Goal: Task Accomplishment & Management: Use online tool/utility

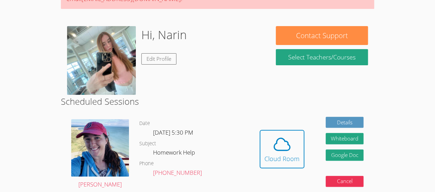
scroll to position [86, 0]
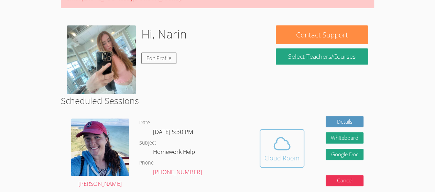
click at [287, 140] on icon at bounding box center [282, 143] width 19 height 19
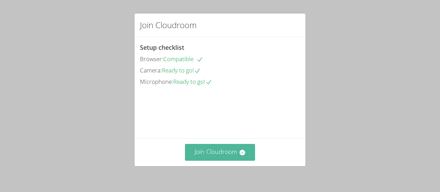
click at [208, 155] on button "Join Cloudroom" at bounding box center [220, 152] width 71 height 17
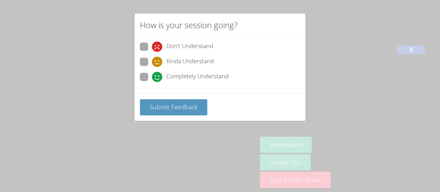
click at [152, 82] on span at bounding box center [152, 82] width 0 height 0
click at [152, 79] on input "Completely Understand" at bounding box center [155, 76] width 6 height 6
radio input "true"
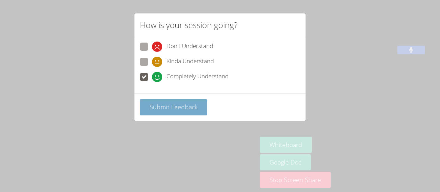
click at [160, 106] on span "Submit Feedback" at bounding box center [174, 107] width 48 height 8
